Goal: Task Accomplishment & Management: Use online tool/utility

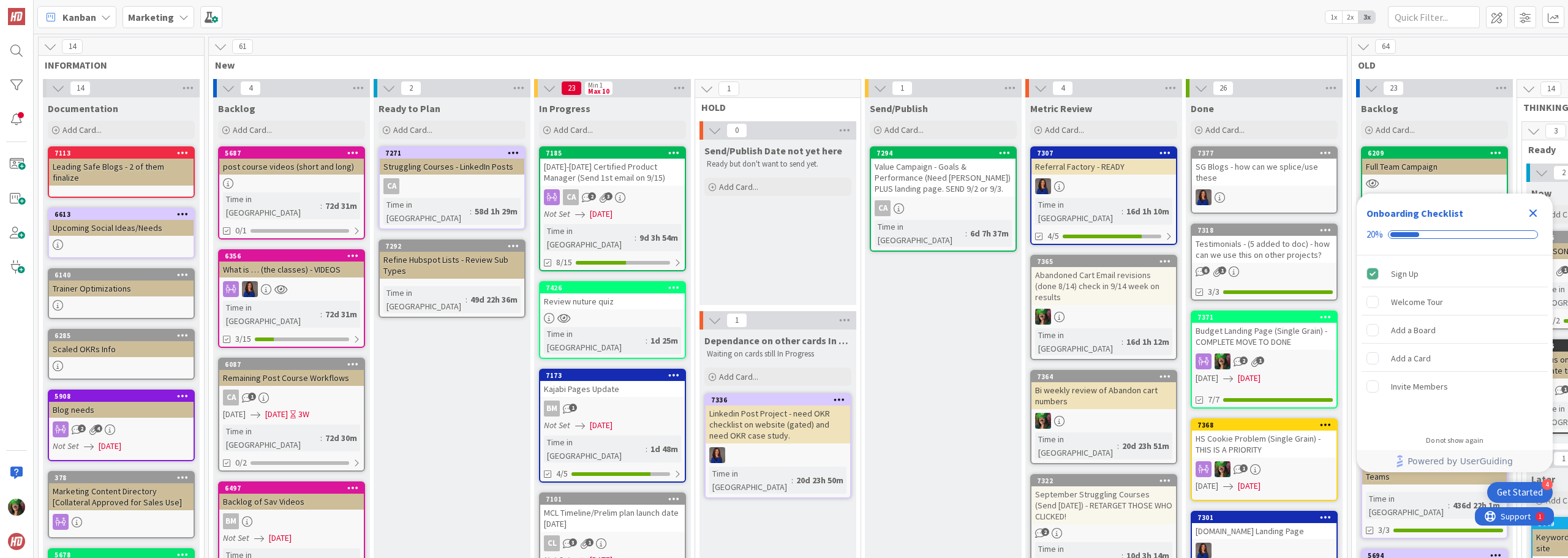
click at [607, 295] on div "Review nuture quiz" at bounding box center [612, 301] width 145 height 16
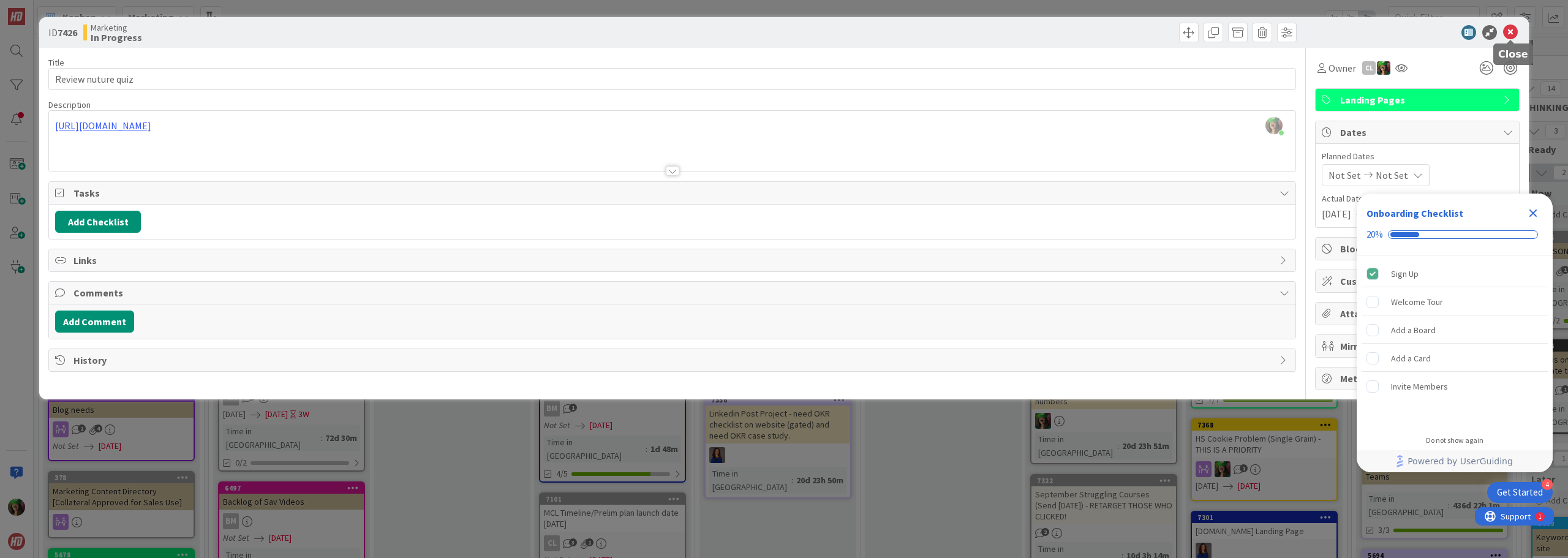
click at [1512, 32] on icon at bounding box center [1511, 32] width 15 height 15
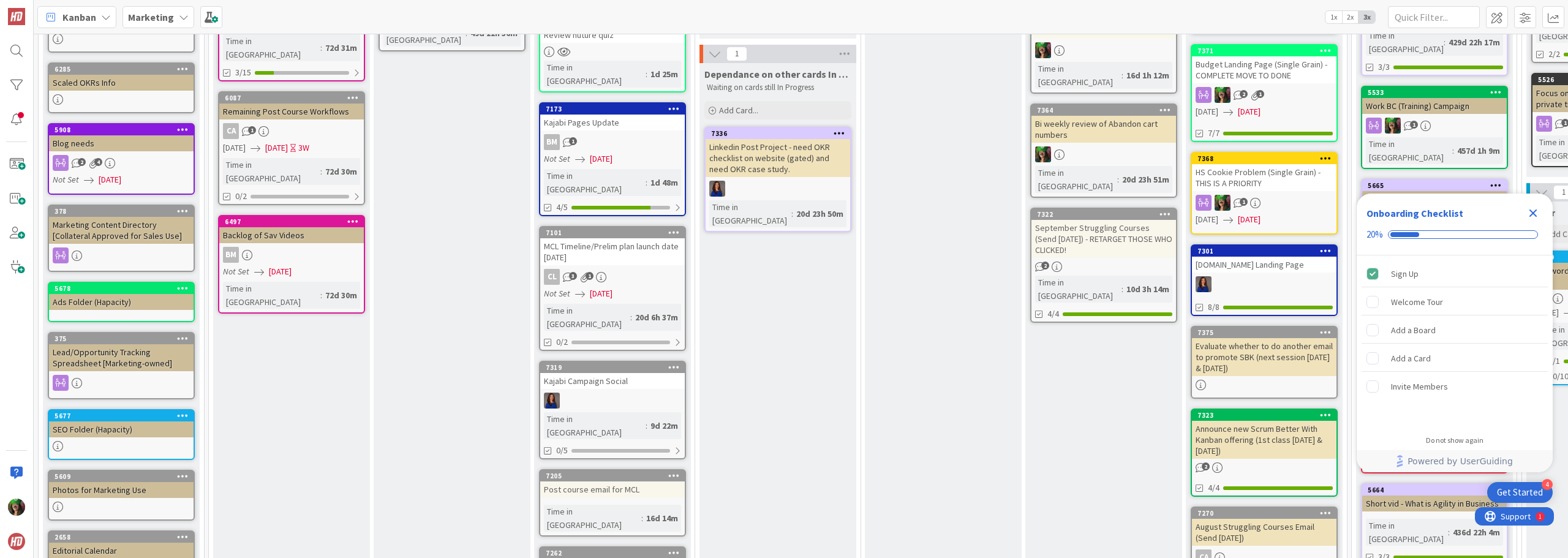
scroll to position [306, 0]
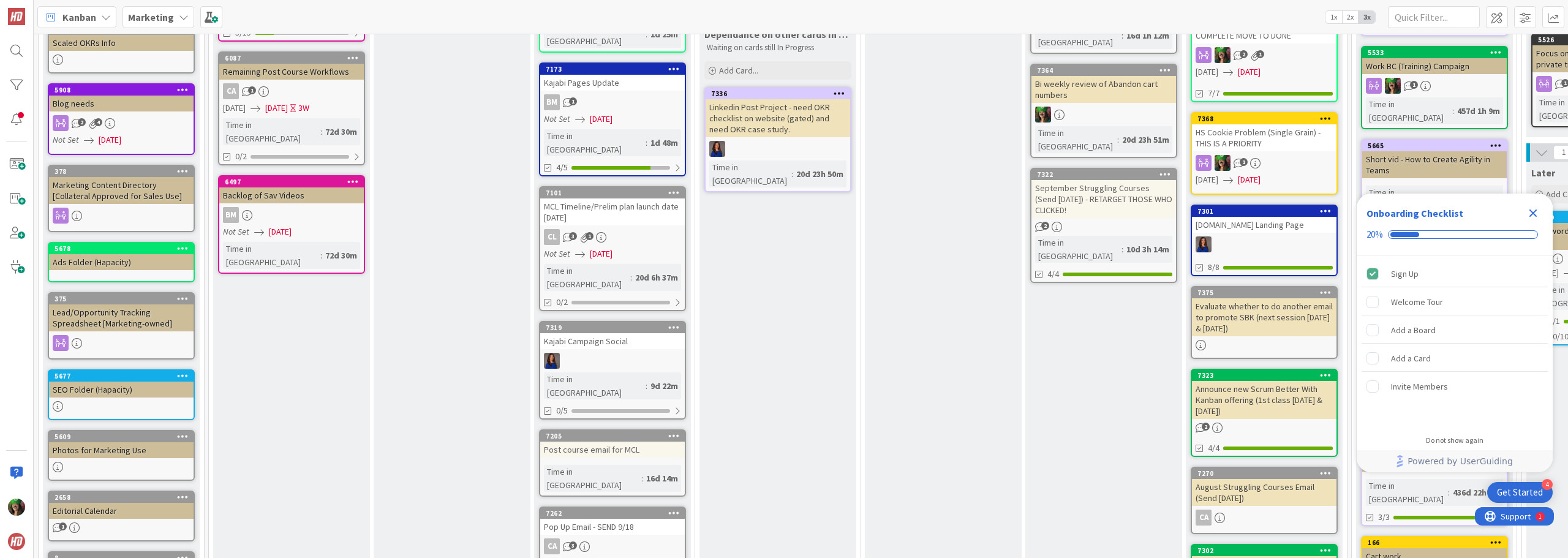
click at [630, 519] on div "Pop Up Email - SEND 9/18" at bounding box center [612, 526] width 145 height 16
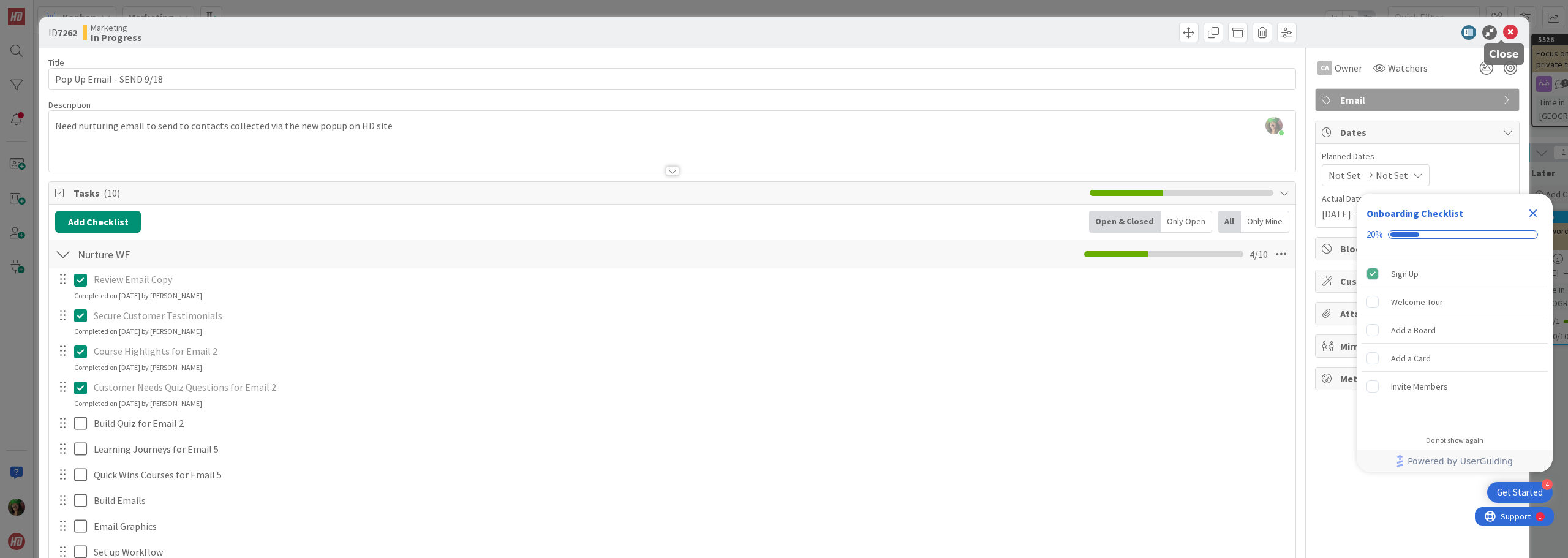
click at [1503, 32] on icon at bounding box center [1511, 32] width 15 height 15
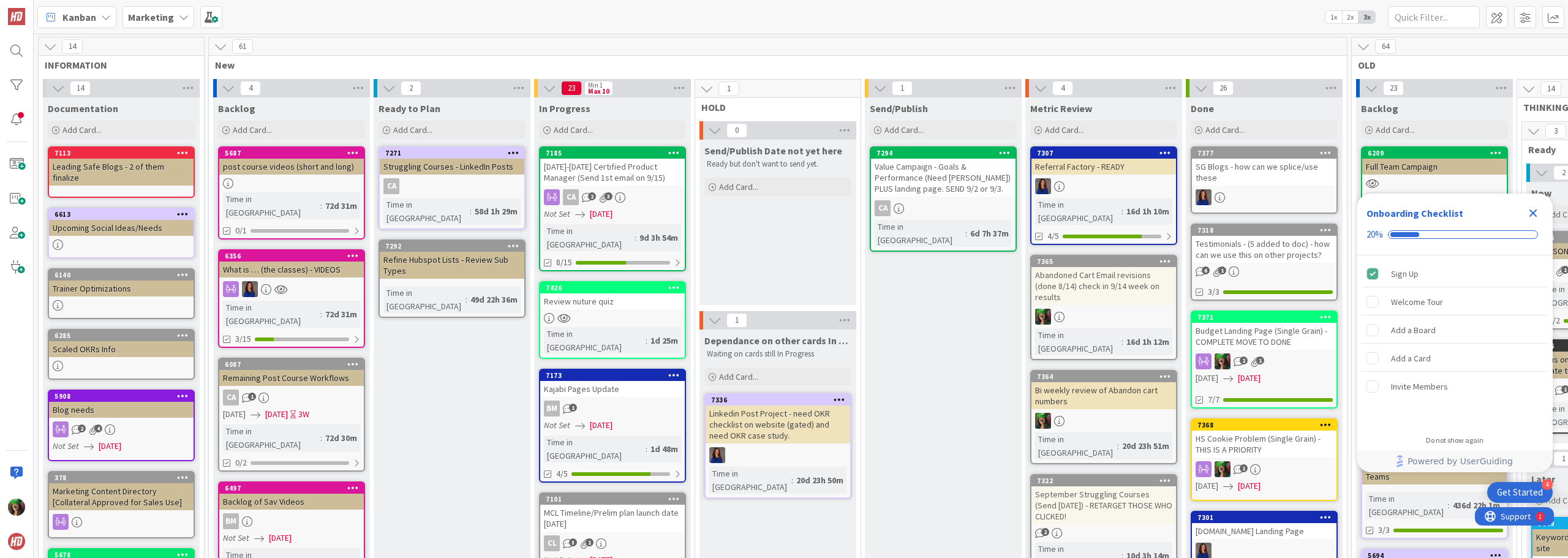
click at [587, 295] on div "Review nuture quiz" at bounding box center [612, 301] width 145 height 16
click at [587, 295] on div "14 INFORMATION 14 Documentation Add Card... 7113 Leading Safe Blogs - 2 of them…" at bounding box center [801, 295] width 1534 height 524
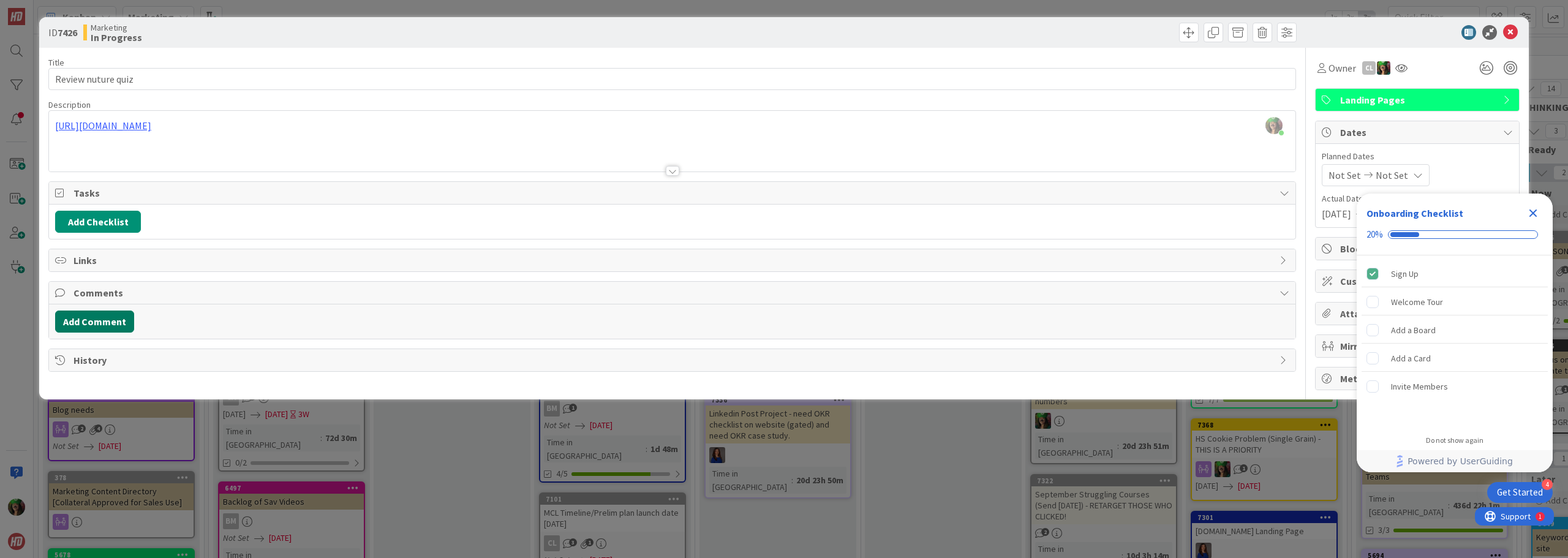
click at [117, 323] on button "Add Comment" at bounding box center [94, 321] width 79 height 22
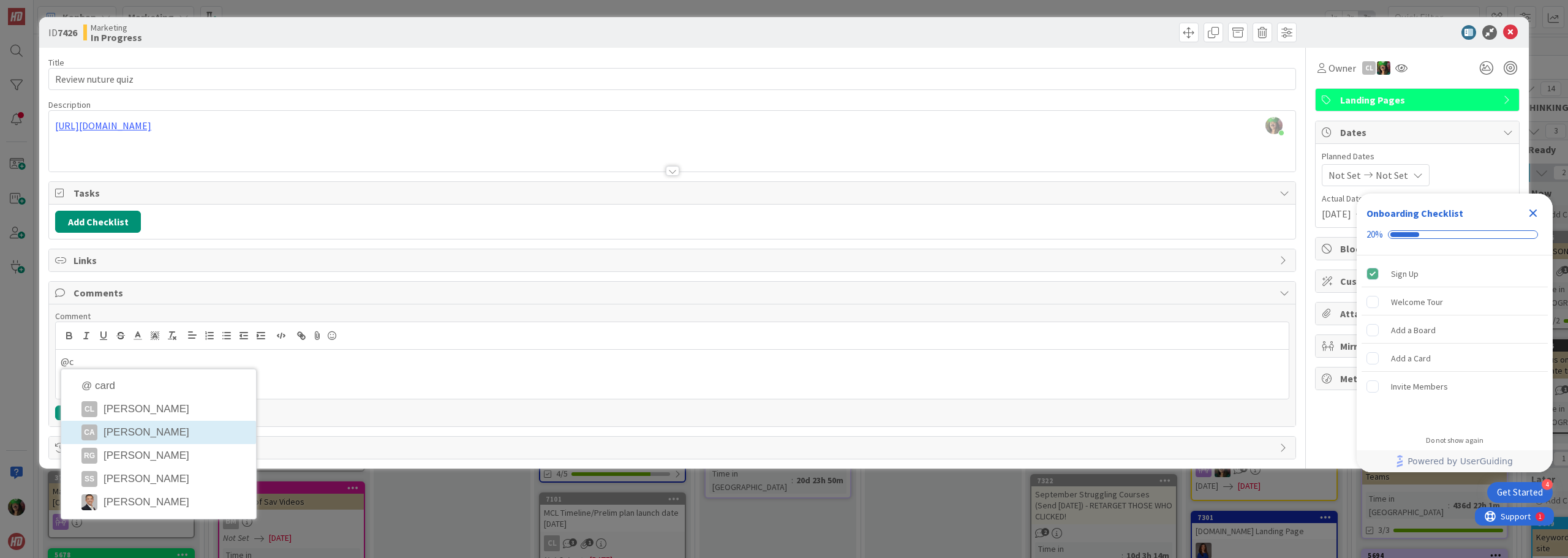
click at [187, 435] on li "CA Christin Anson" at bounding box center [159, 432] width 195 height 23
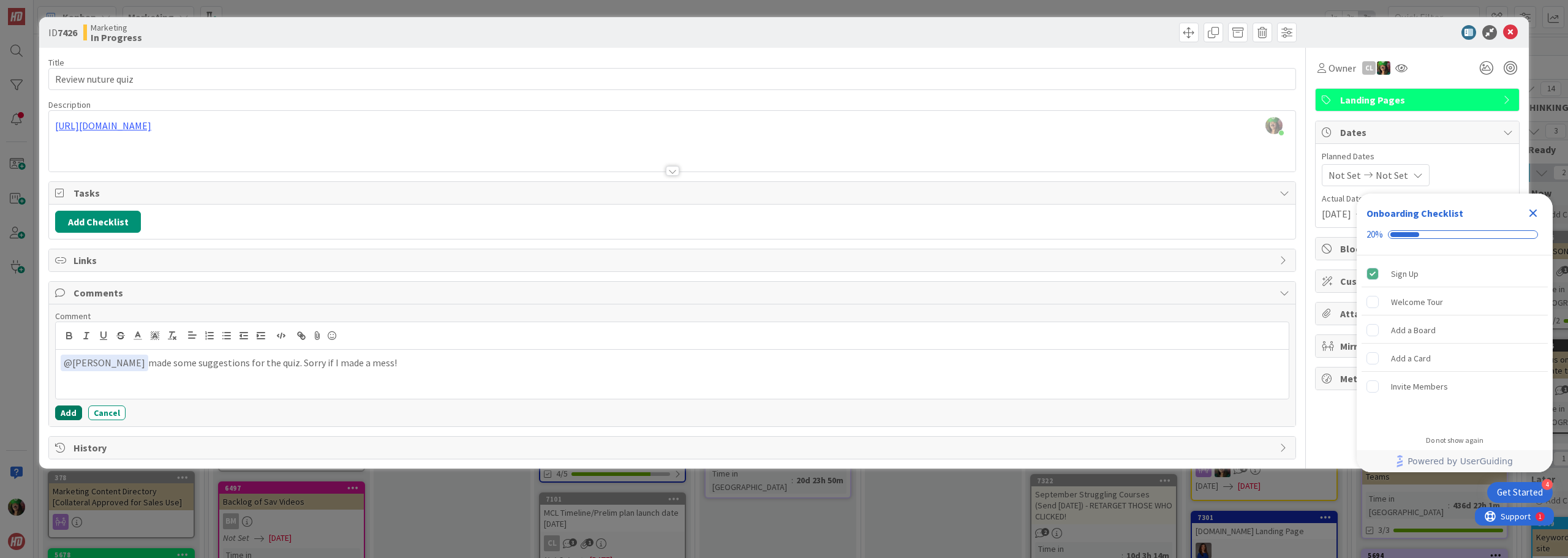
click at [61, 415] on button "Add" at bounding box center [68, 412] width 27 height 15
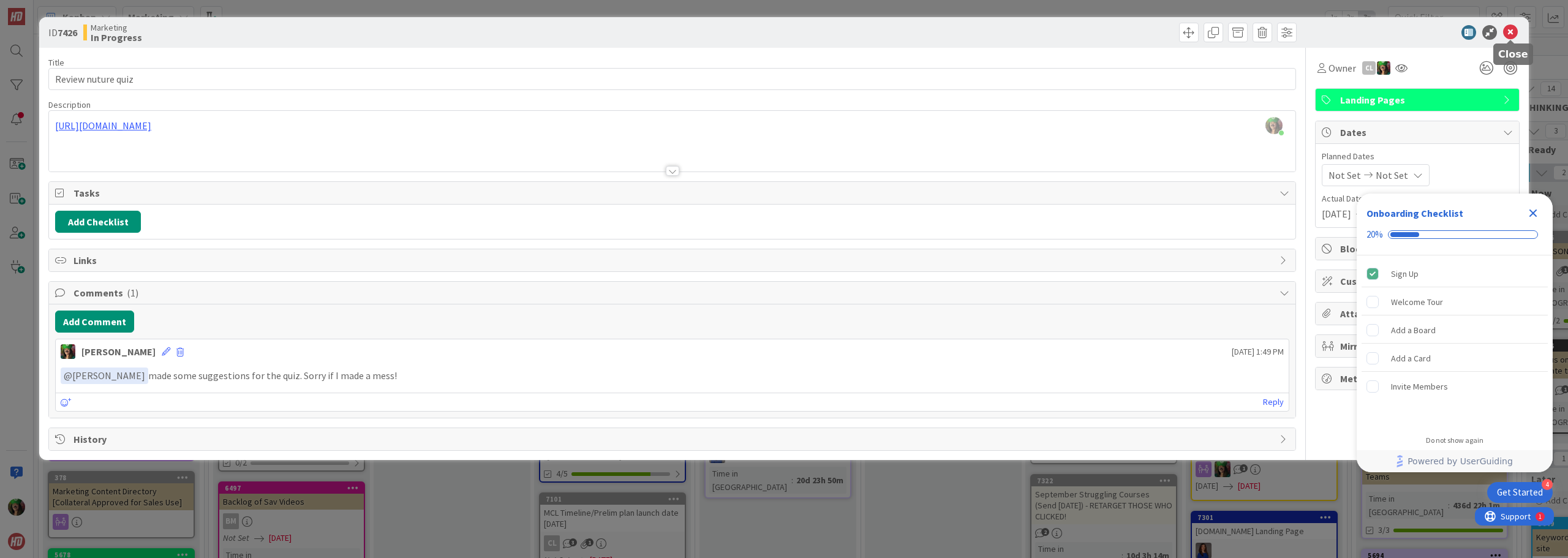
click at [1507, 30] on icon at bounding box center [1511, 32] width 15 height 15
